Goal: Task Accomplishment & Management: Manage account settings

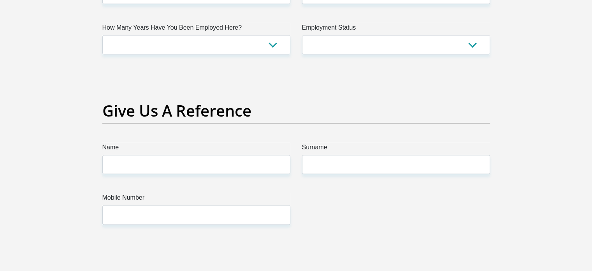
scroll to position [1596, 0]
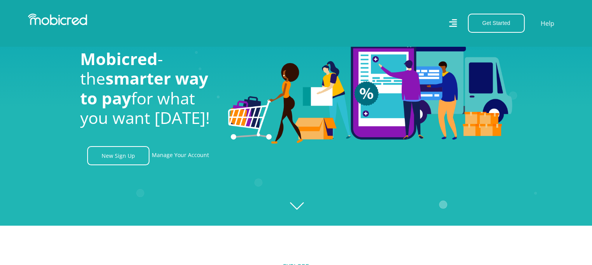
scroll to position [39, 0]
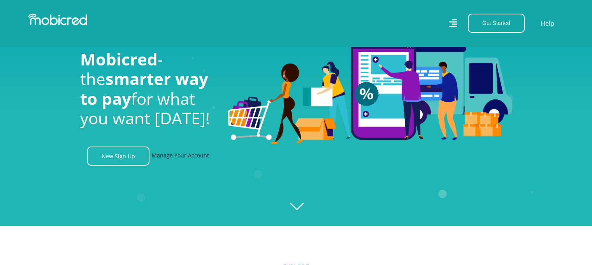
click at [182, 160] on link "Manage Your Account" at bounding box center [180, 155] width 57 height 19
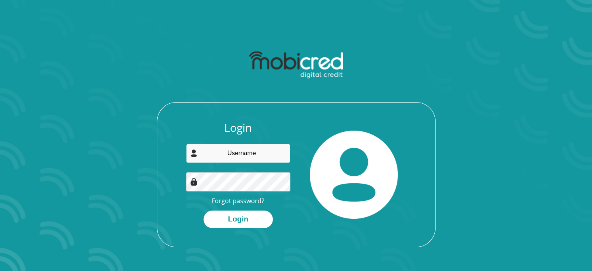
click at [224, 160] on input "email" at bounding box center [238, 153] width 104 height 19
type input "[EMAIL_ADDRESS][DOMAIN_NAME]"
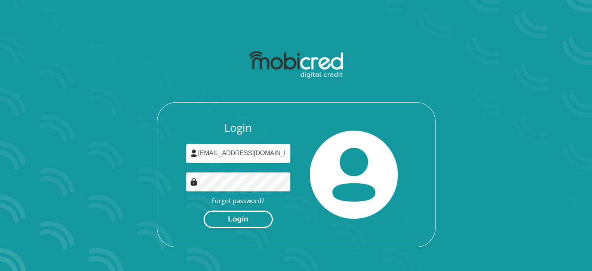
click at [241, 221] on button "Login" at bounding box center [238, 219] width 69 height 18
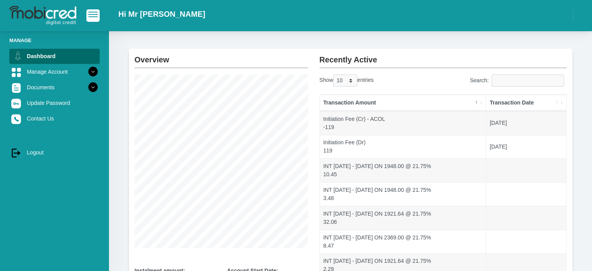
scroll to position [39, 0]
